Goal: Task Accomplishment & Management: Use online tool/utility

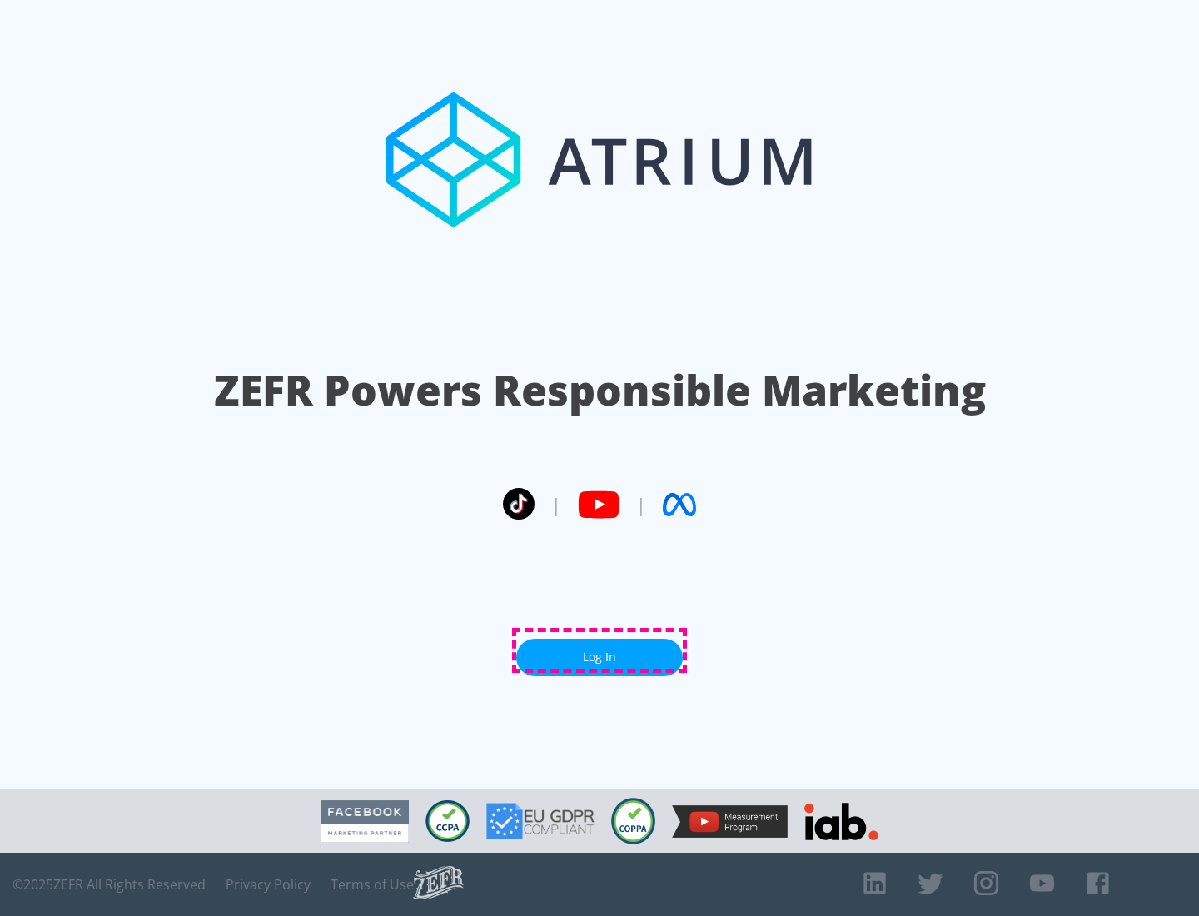
click at [600, 650] on link "Log In" at bounding box center [599, 657] width 167 height 37
